Goal: Task Accomplishment & Management: Complete application form

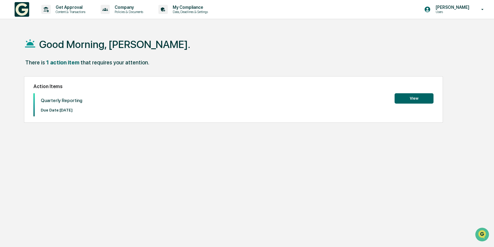
click at [416, 99] on button "View" at bounding box center [414, 98] width 39 height 10
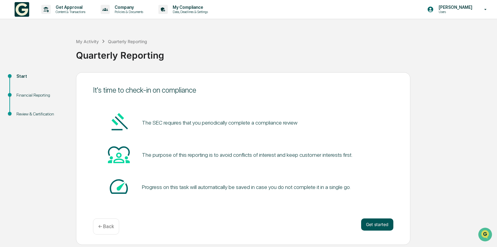
click at [379, 225] on button "Get started" at bounding box center [377, 225] width 32 height 12
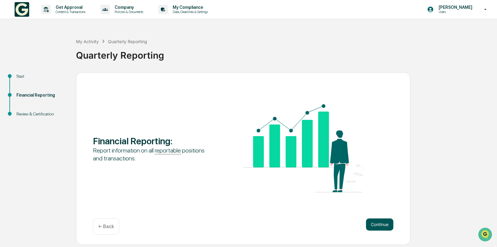
click at [381, 224] on button "Continue" at bounding box center [379, 225] width 27 height 12
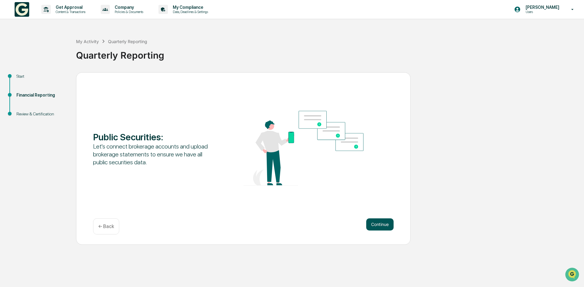
click at [388, 224] on button "Continue" at bounding box center [379, 225] width 27 height 12
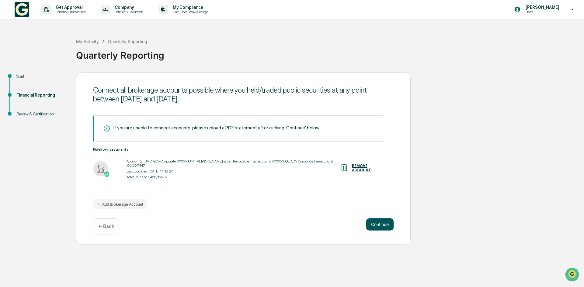
click at [378, 225] on button "Continue" at bounding box center [379, 225] width 27 height 12
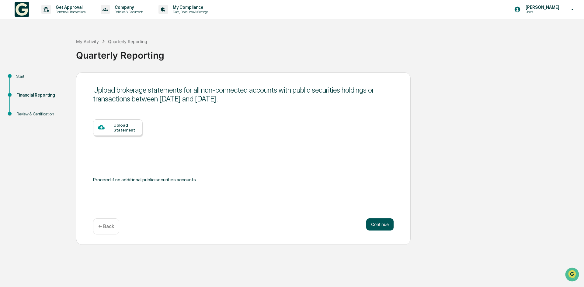
click at [378, 225] on button "Continue" at bounding box center [379, 225] width 27 height 12
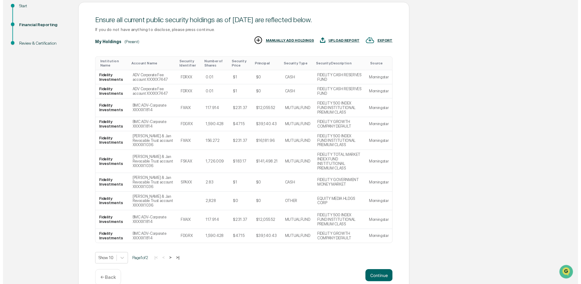
scroll to position [77, 0]
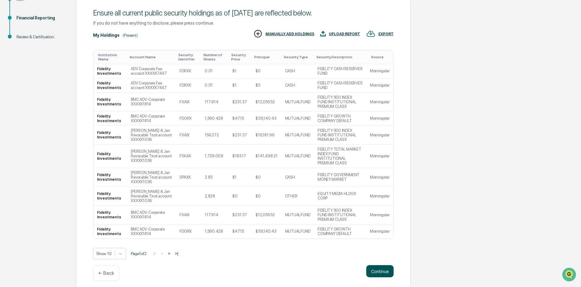
click at [381, 247] on button "Continue" at bounding box center [379, 271] width 27 height 12
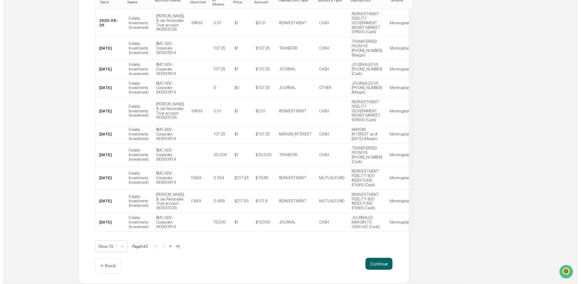
scroll to position [159, 0]
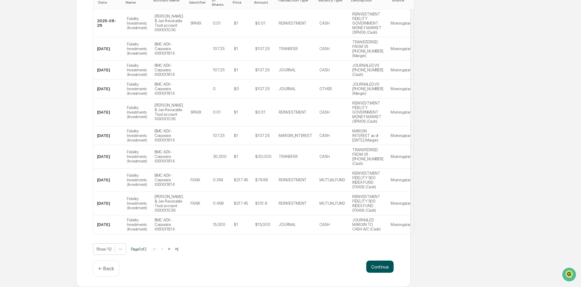
click at [381, 247] on button "Continue" at bounding box center [379, 267] width 27 height 12
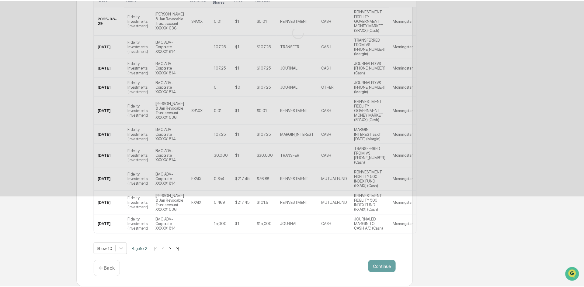
scroll to position [0, 0]
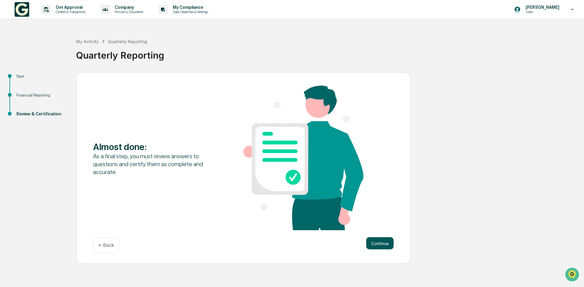
click at [382, 245] on button "Continue" at bounding box center [379, 243] width 27 height 12
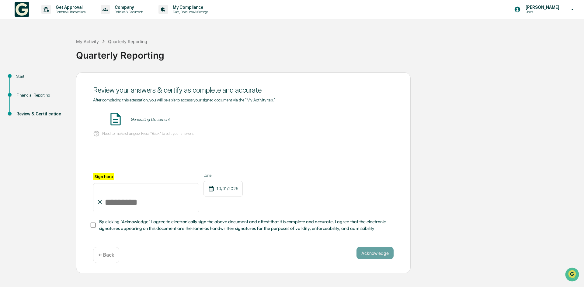
click at [139, 208] on input "Sign here" at bounding box center [146, 197] width 106 height 29
type input "**********"
click at [375, 247] on button "Acknowledge" at bounding box center [374, 253] width 37 height 12
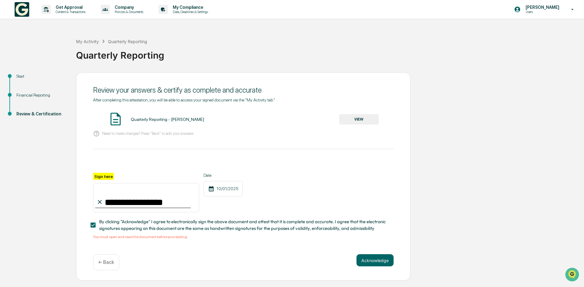
click at [135, 231] on span "By clicking "Acknowledge" I agree to electronically sign the above document and…" at bounding box center [243, 226] width 289 height 14
click at [355, 120] on button "VIEW" at bounding box center [359, 119] width 40 height 10
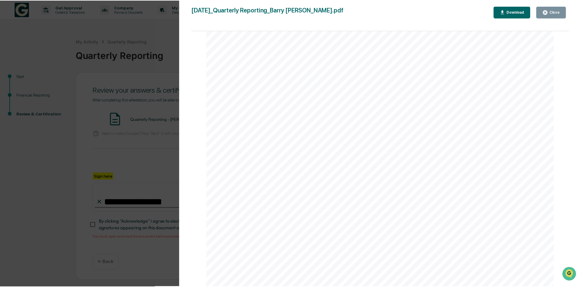
scroll to position [1791, 0]
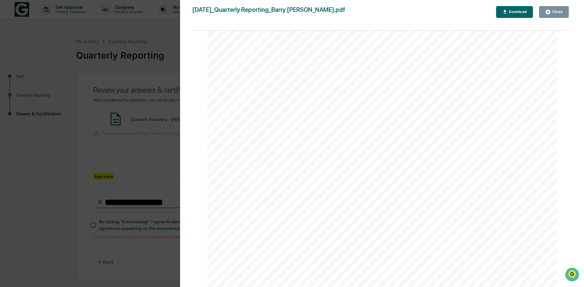
click at [494, 12] on button "Close" at bounding box center [554, 12] width 30 height 12
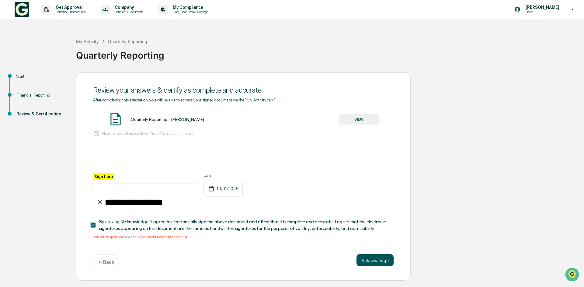
click at [370, 247] on button "Acknowledge" at bounding box center [374, 260] width 37 height 12
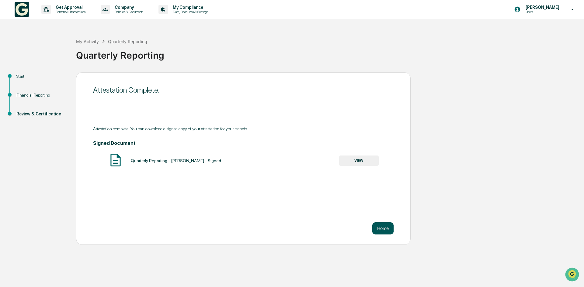
click at [382, 230] on button "Home" at bounding box center [382, 229] width 21 height 12
